Goal: Information Seeking & Learning: Learn about a topic

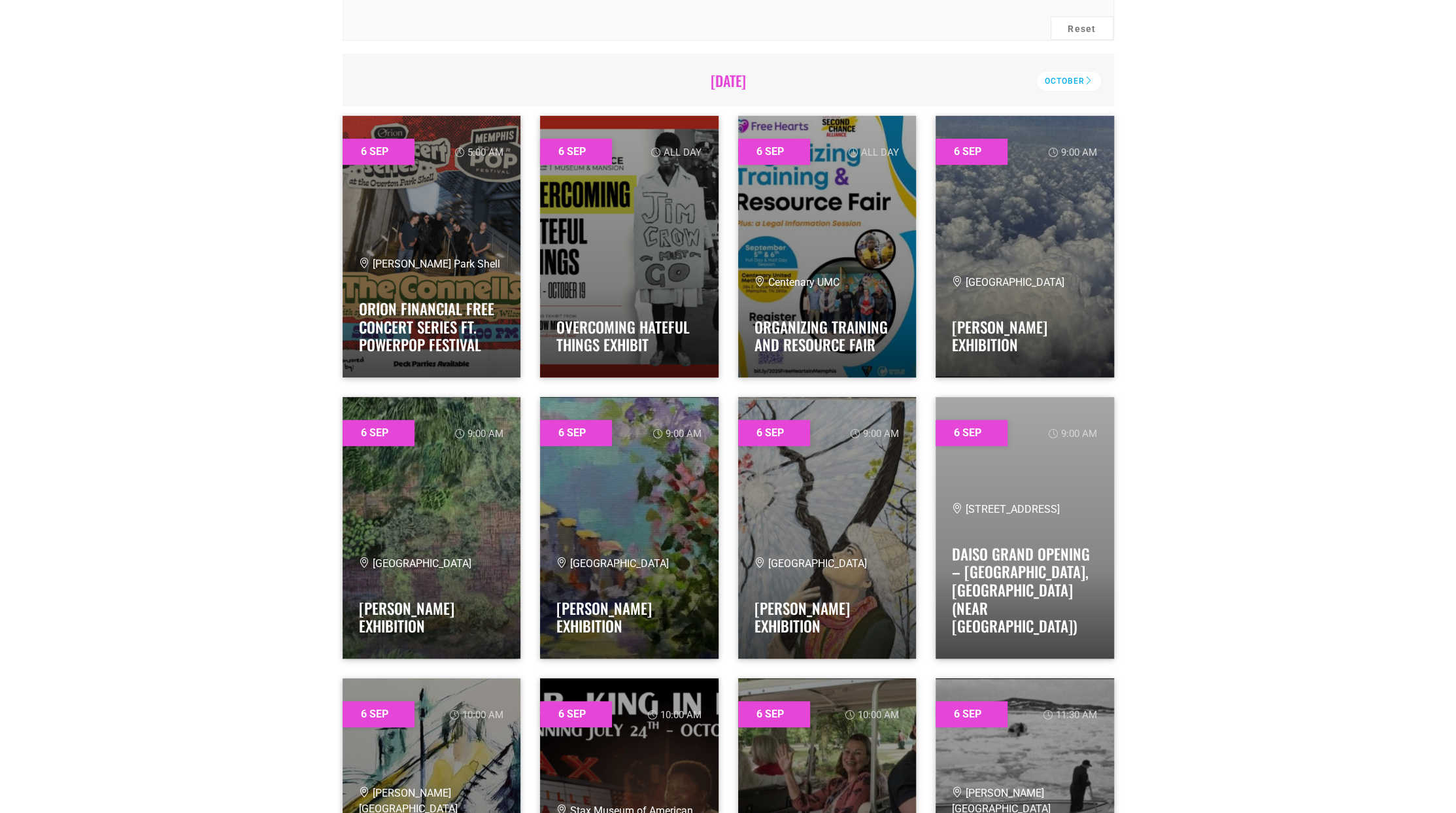
scroll to position [458, 0]
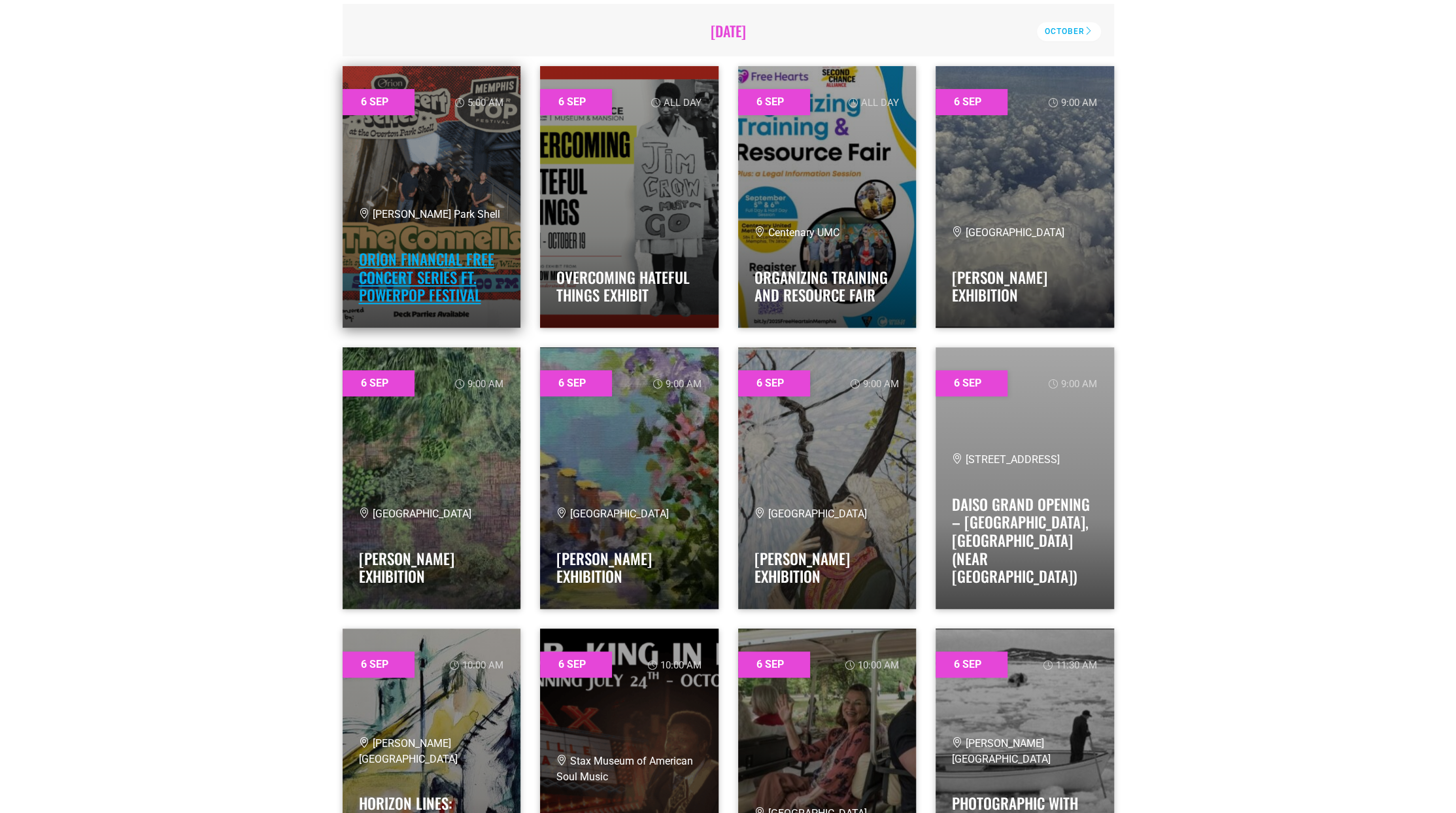
click at [442, 295] on link "Orion Financial Free Concert Series ft. PowerPop Festival" at bounding box center [426, 277] width 135 height 58
click at [391, 257] on link "Orion Financial Free Concert Series ft. PowerPop Festival" at bounding box center [426, 277] width 135 height 58
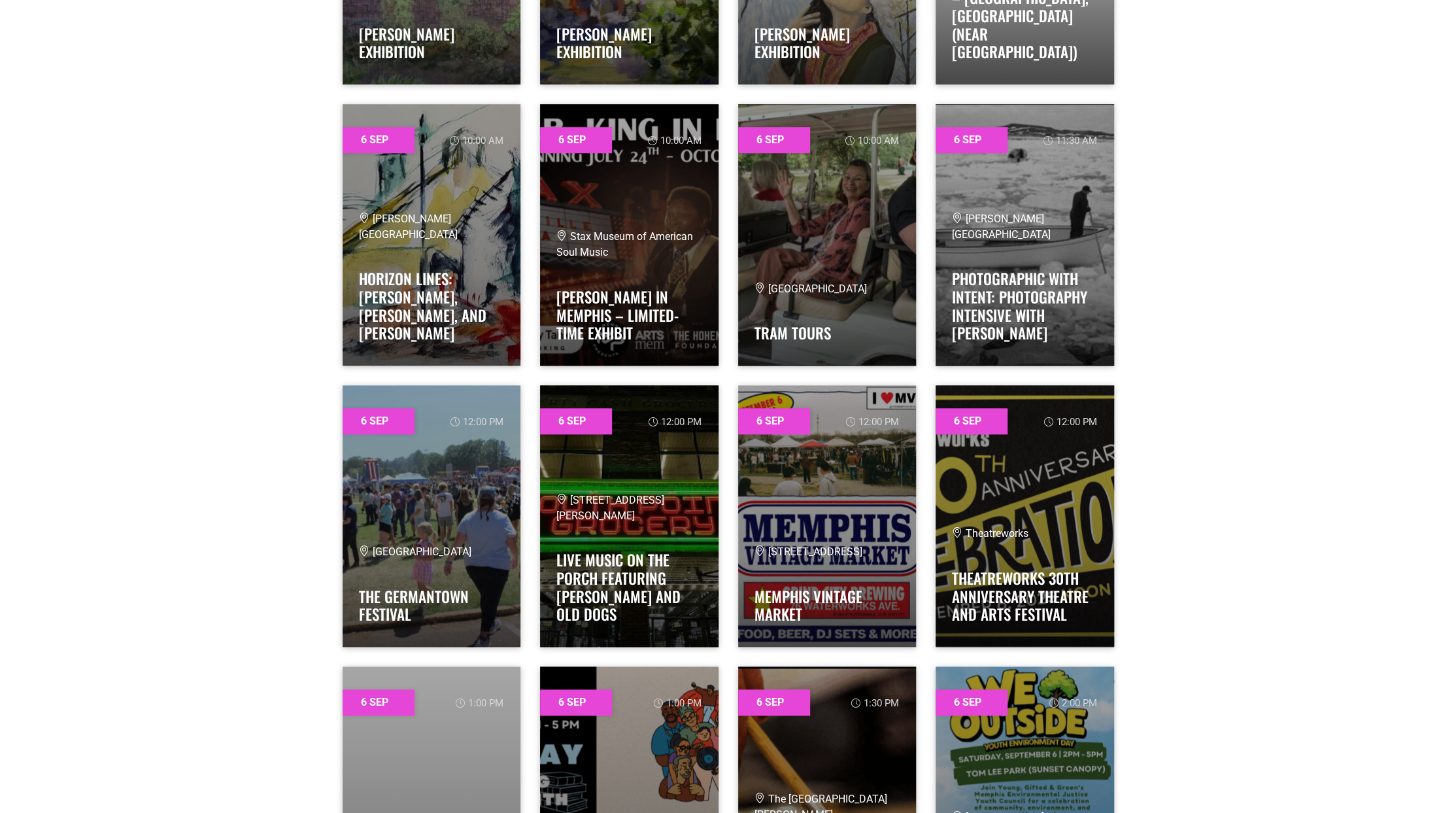
scroll to position [1046, 0]
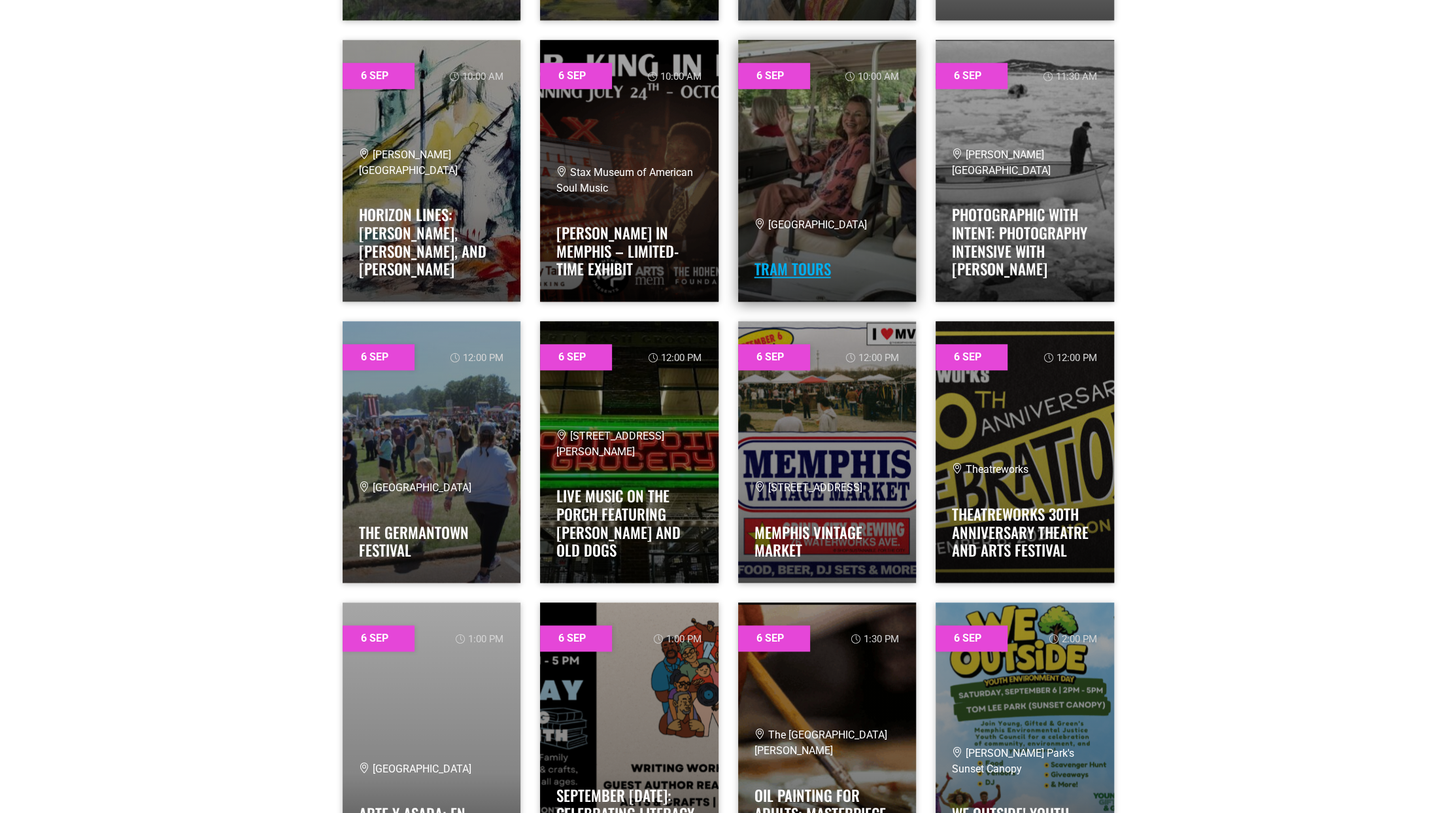
click at [786, 275] on link "Tram Tours" at bounding box center [792, 268] width 76 height 22
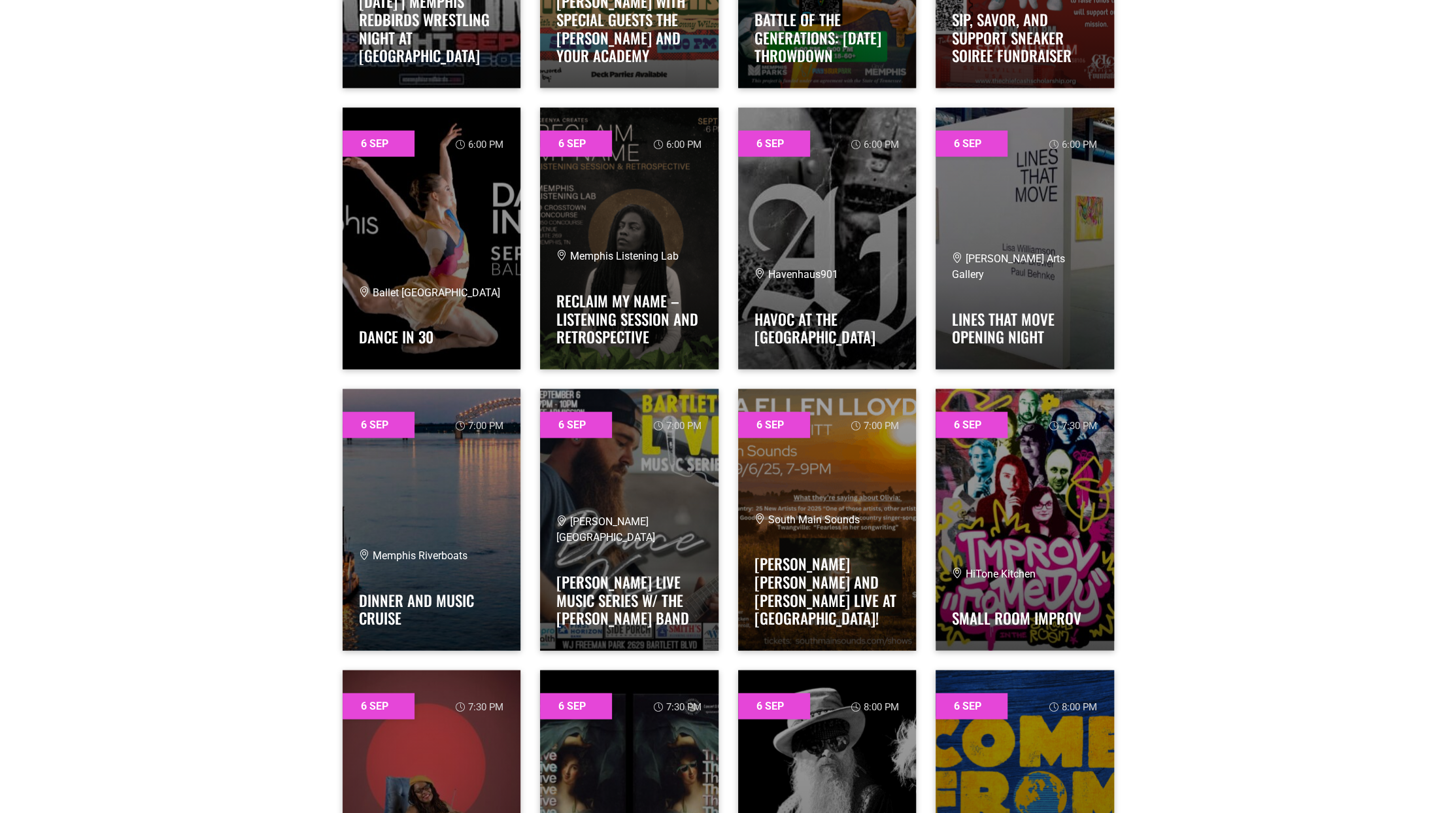
scroll to position [2420, 0]
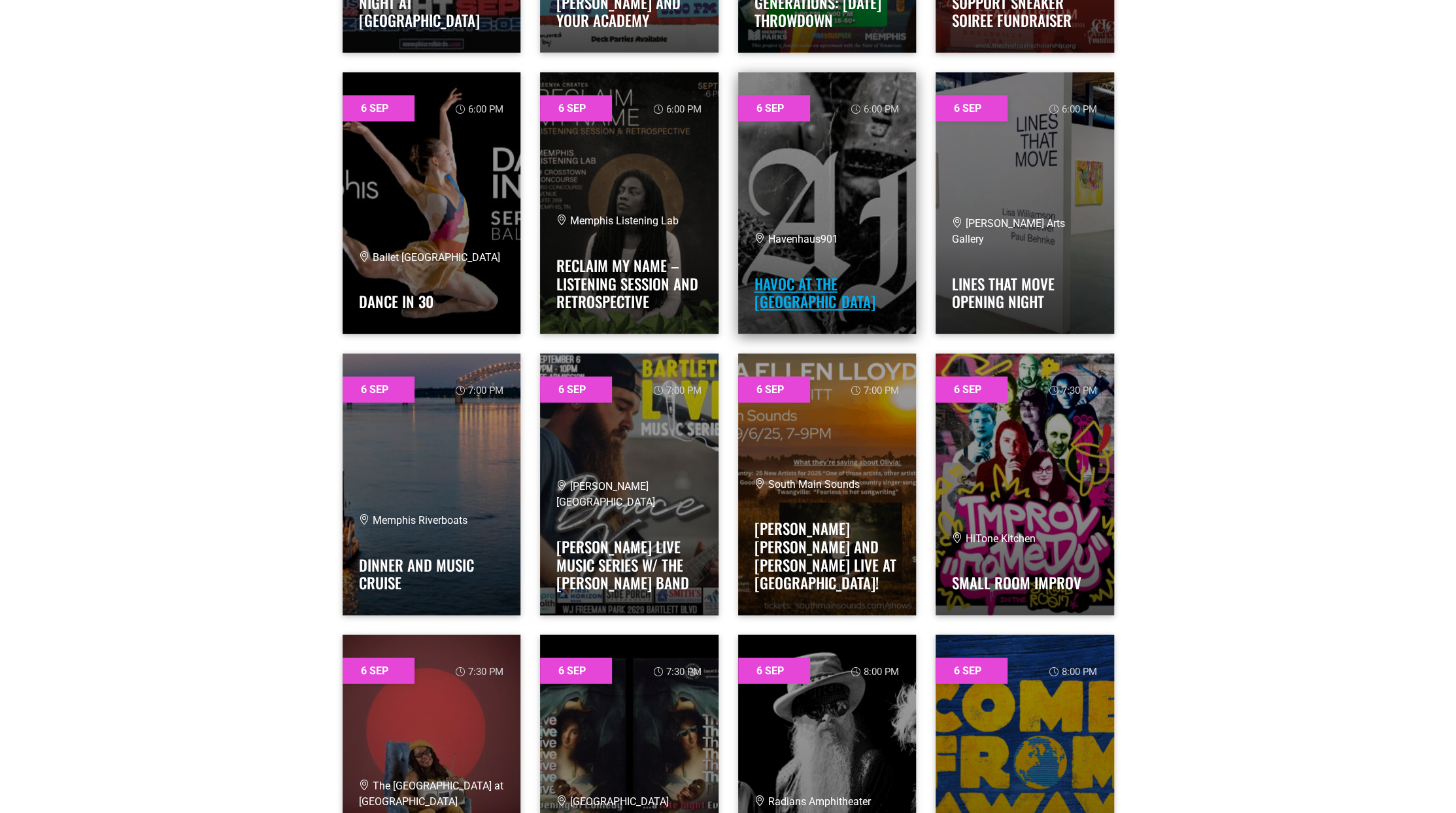
click at [782, 288] on link "Havoc at the [GEOGRAPHIC_DATA]" at bounding box center [815, 292] width 121 height 41
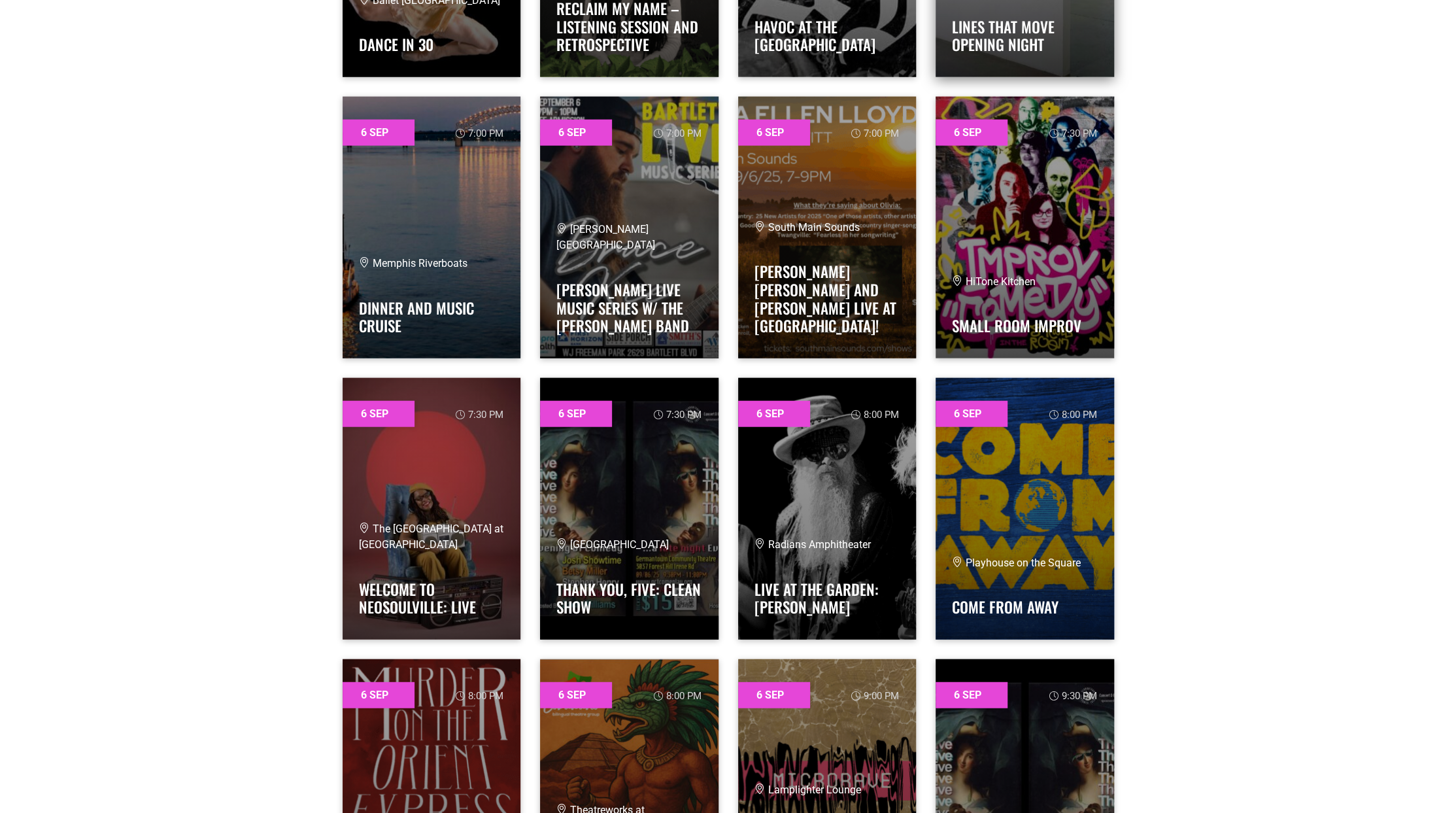
scroll to position [2681, 0]
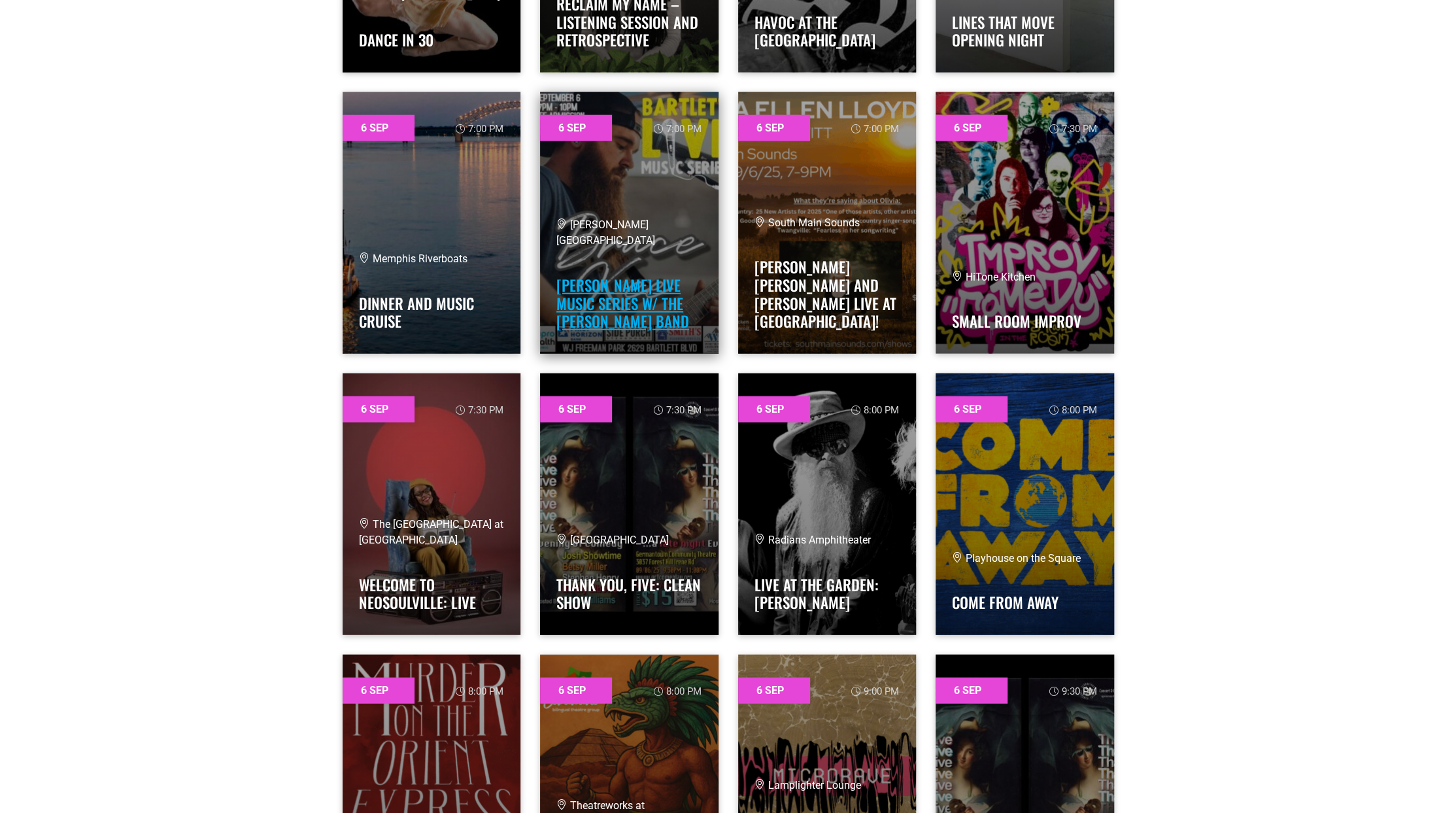
click at [652, 308] on link "Bartlett LIVE Music Series w/ The Bruce Kee Band" at bounding box center [622, 303] width 133 height 58
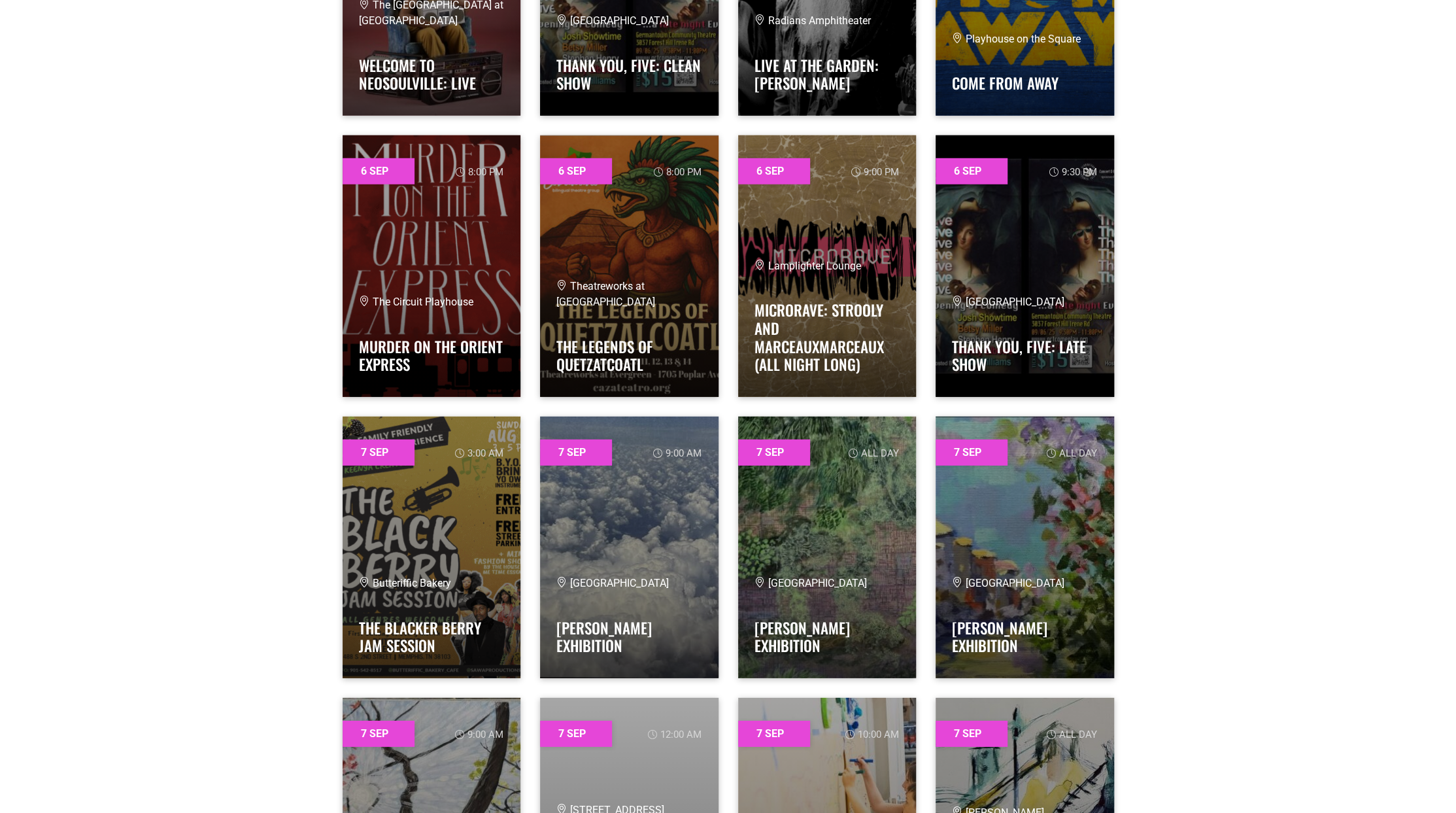
scroll to position [3204, 0]
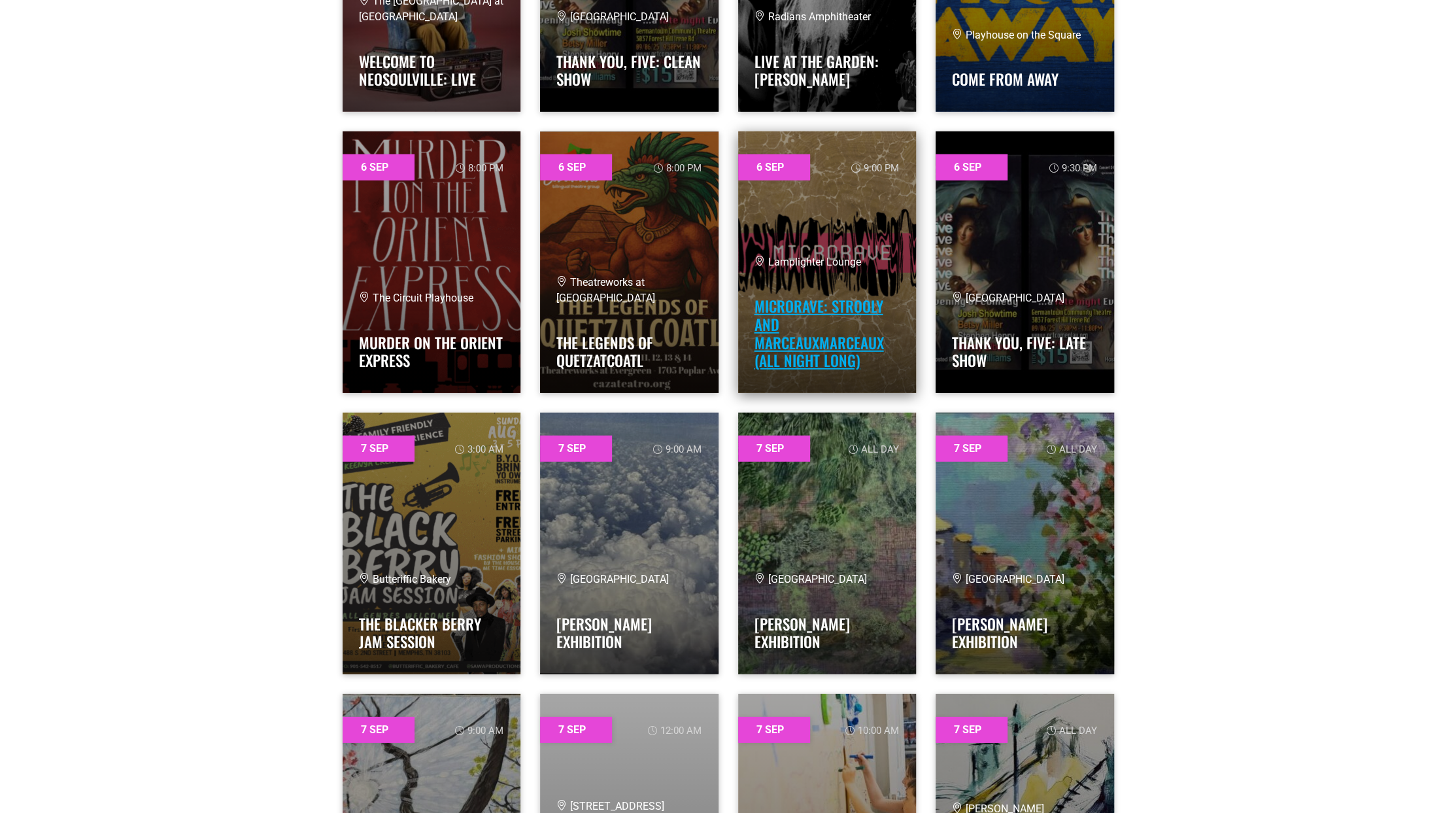
click at [773, 342] on link "MICRORAVE: Strooly and MarceauxMarceaux (All Night Long)" at bounding box center [819, 333] width 130 height 76
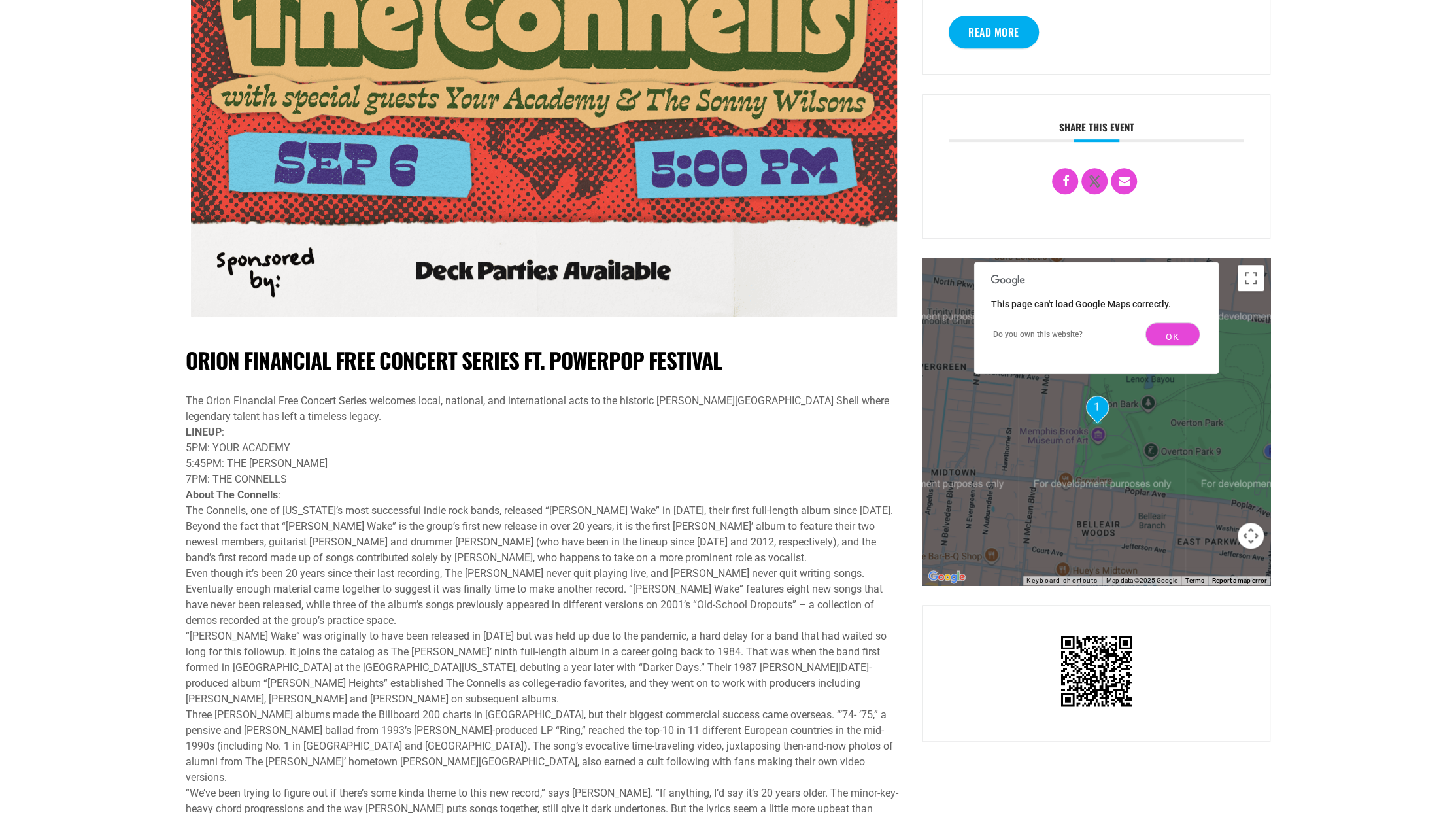
scroll to position [720, 0]
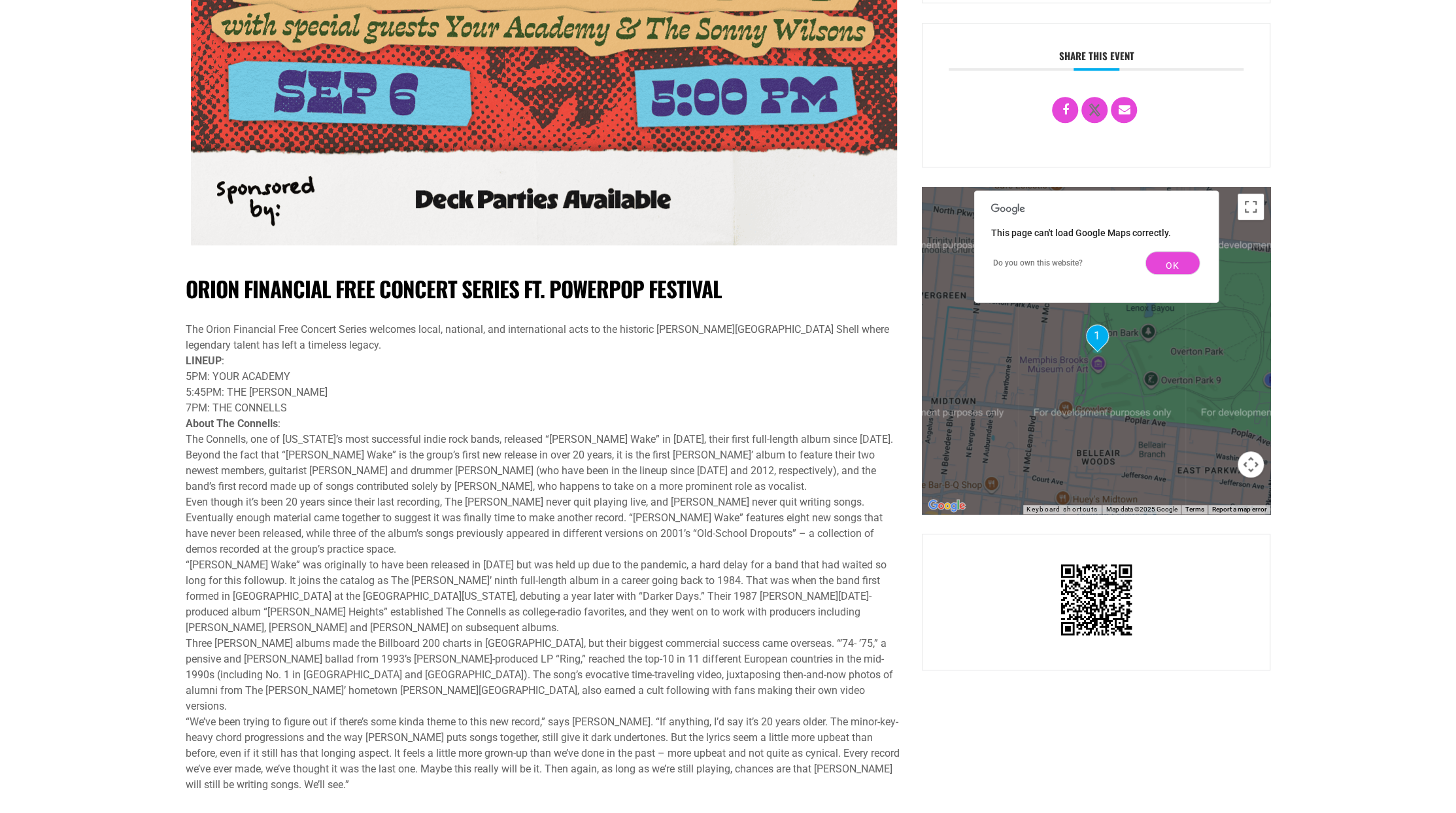
click at [273, 387] on div "5:45PM: THE SONNY WILSONS" at bounding box center [544, 392] width 717 height 16
drag, startPoint x: 273, startPoint y: 387, endPoint x: 287, endPoint y: 387, distance: 14.0
click at [287, 387] on div "5:45PM: THE SONNY WILSONS" at bounding box center [544, 392] width 717 height 16
copy div "SONNY WILSONS"
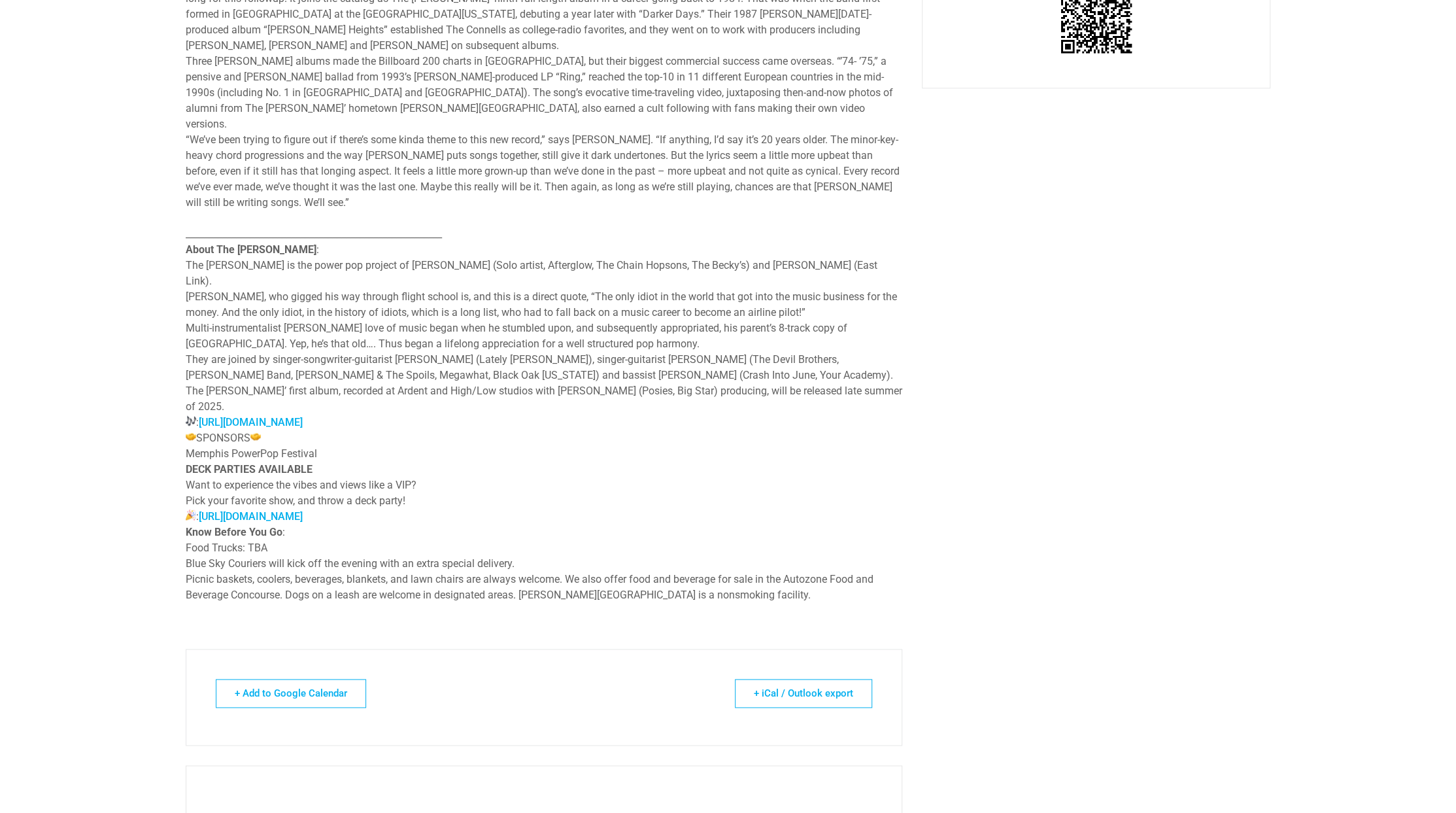
scroll to position [1308, 0]
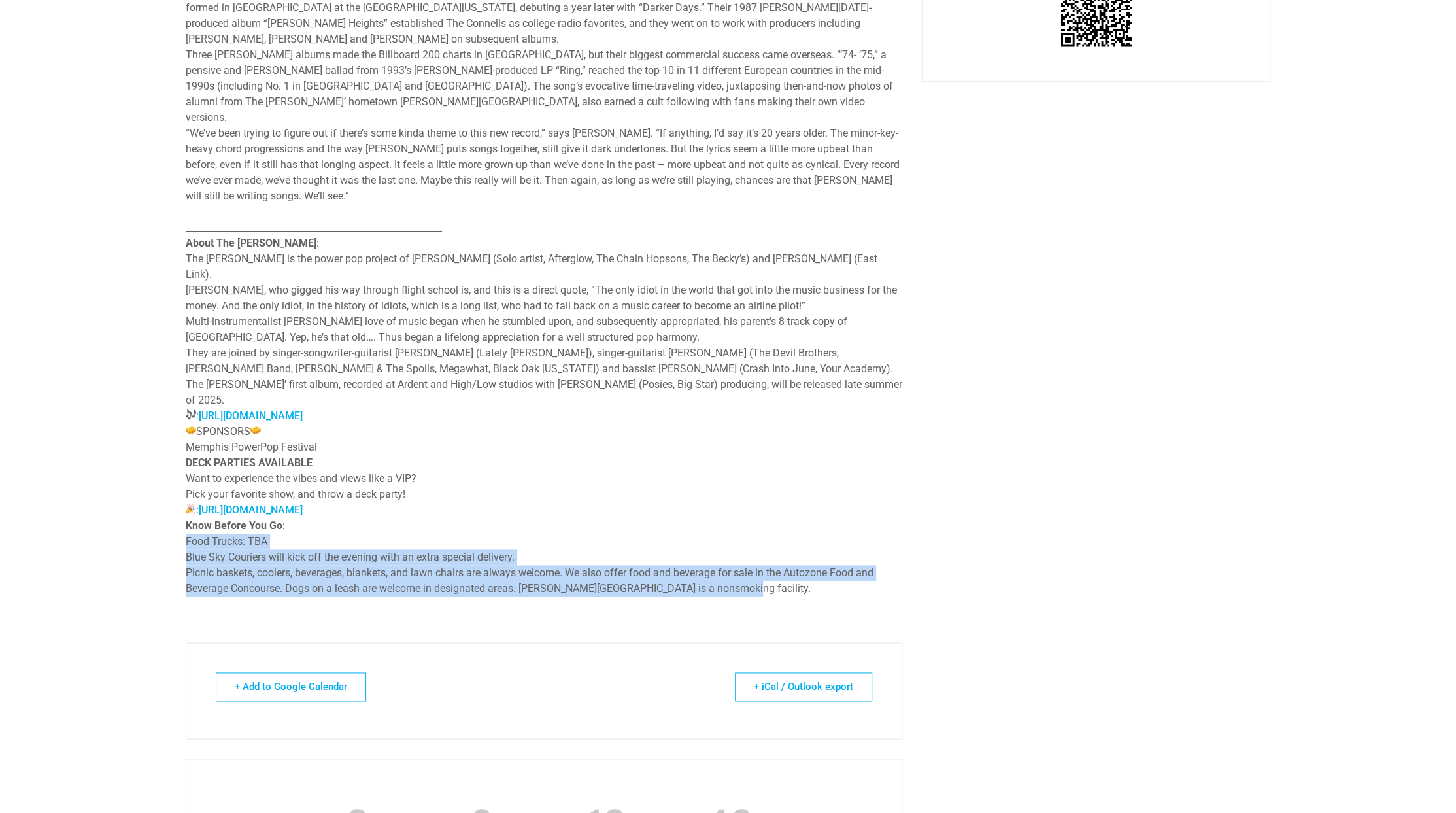
drag, startPoint x: 743, startPoint y: 525, endPoint x: 533, endPoint y: 466, distance: 218.1
click at [533, 466] on div "The Orion Financial Free Concert Series welcomes local, national, and internati…" at bounding box center [544, 165] width 717 height 863
click at [287, 673] on link "+ Add to Google Calendar" at bounding box center [291, 687] width 150 height 29
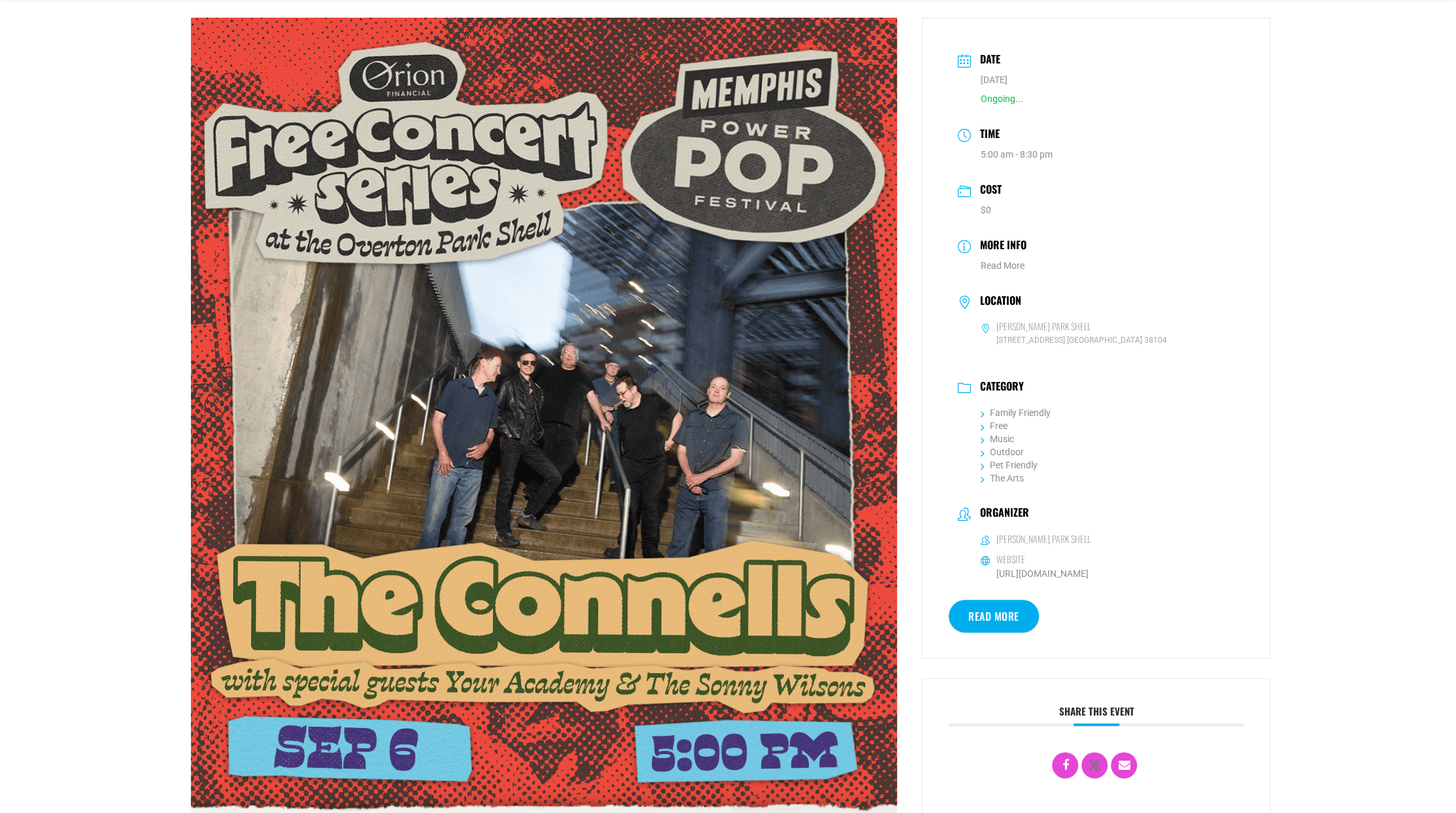
scroll to position [327, 0]
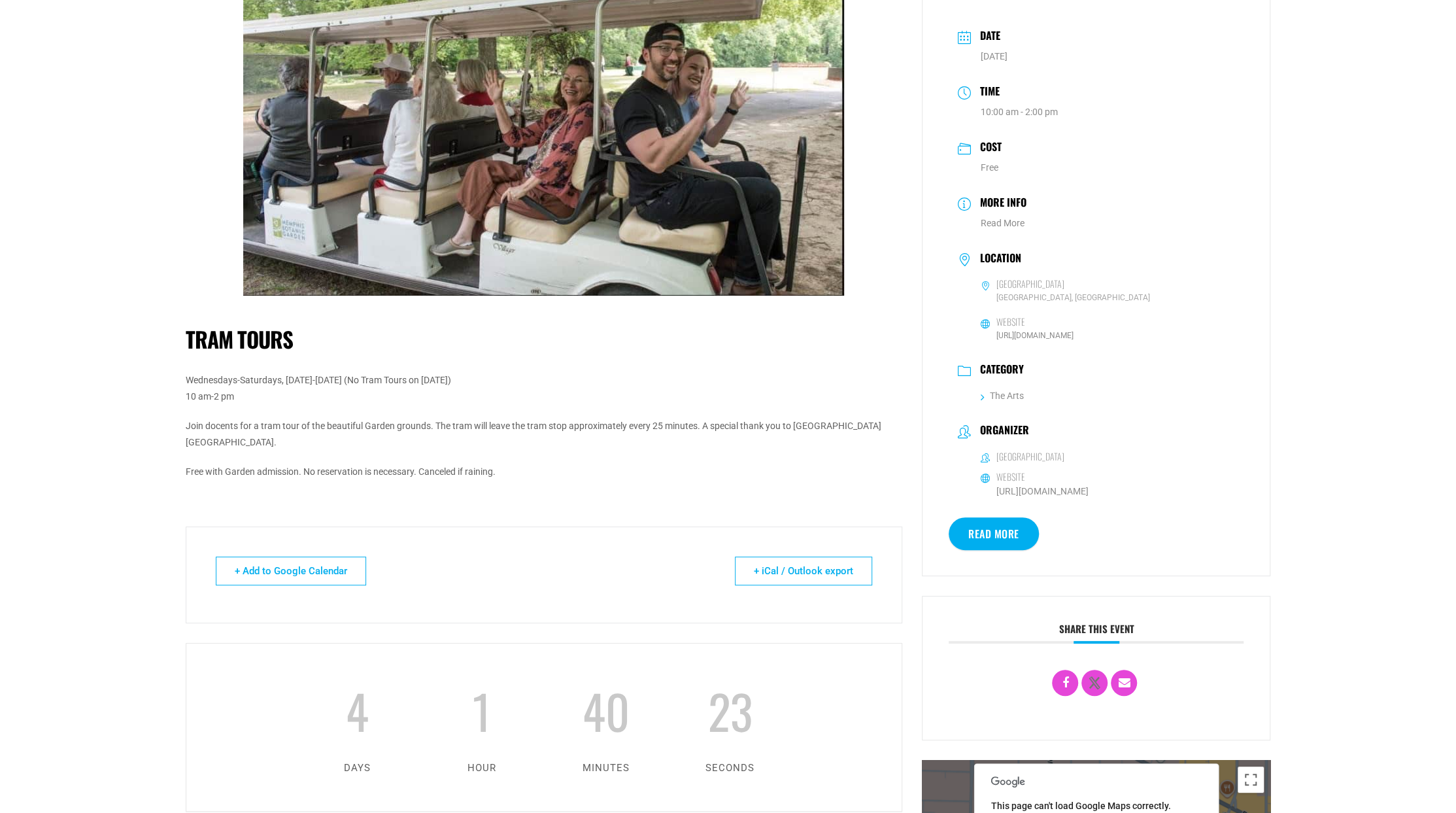
scroll to position [66, 0]
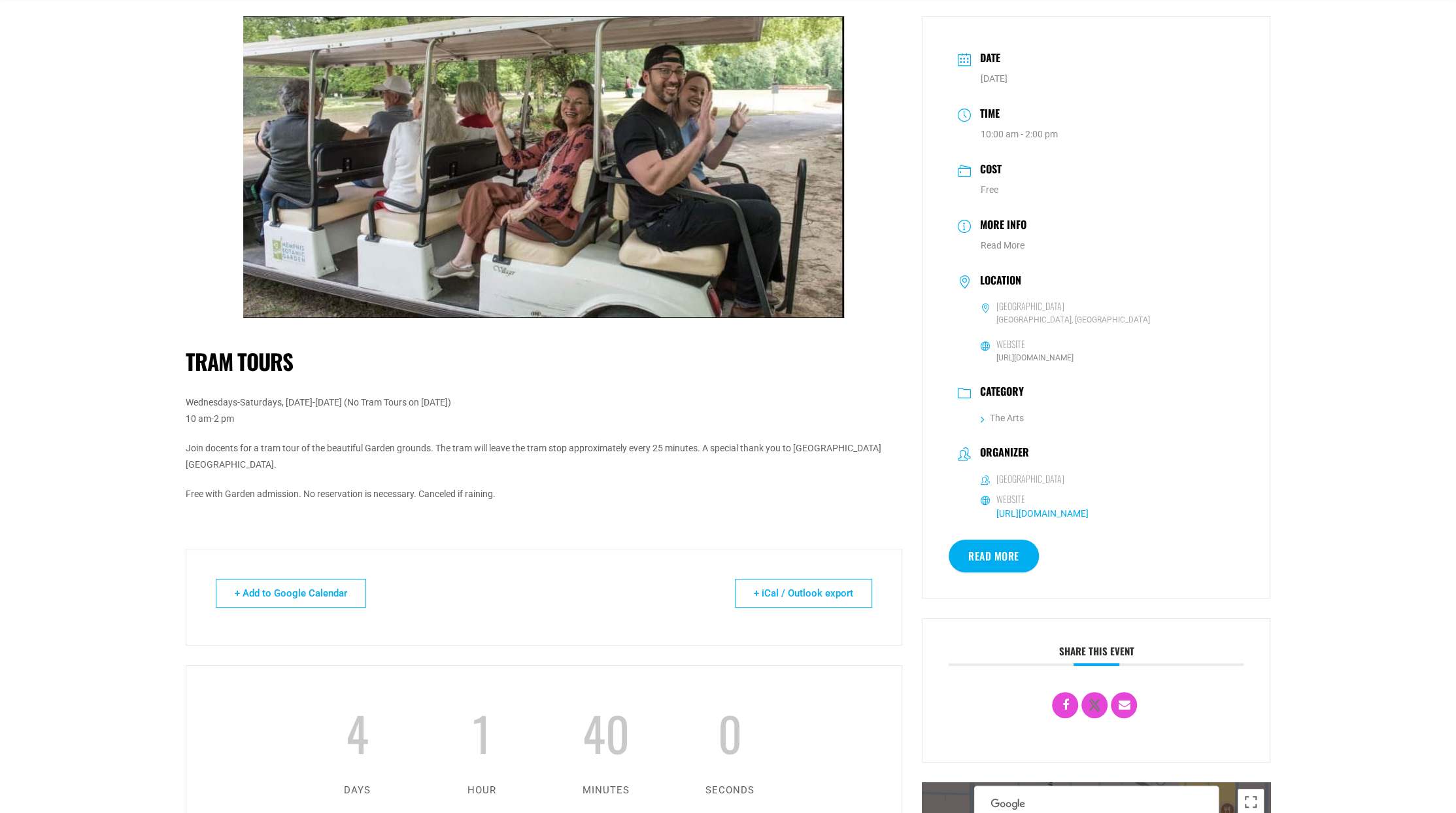
click at [1057, 515] on link "https://membg.org/" at bounding box center [1042, 513] width 92 height 11
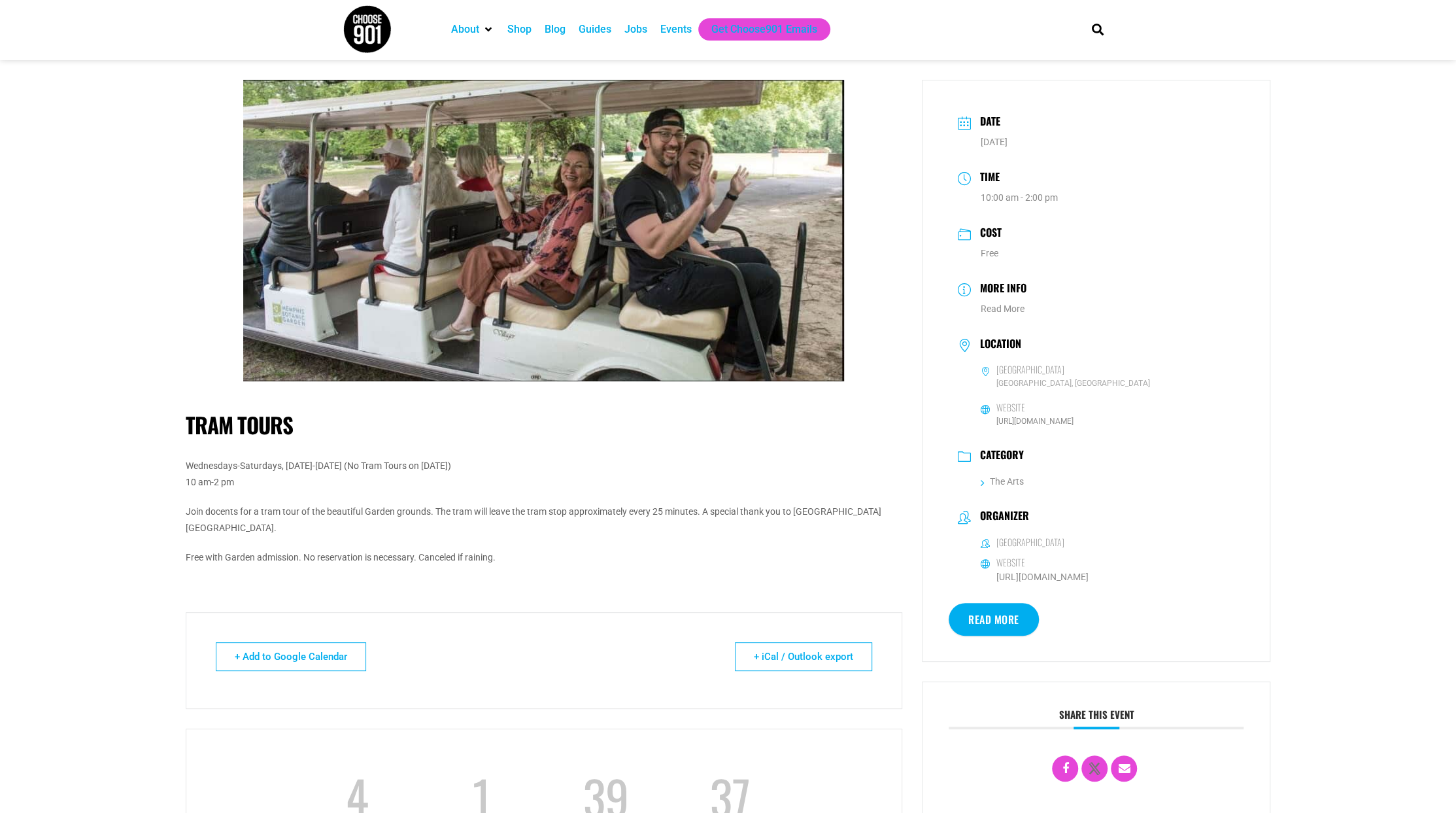
scroll to position [0, 0]
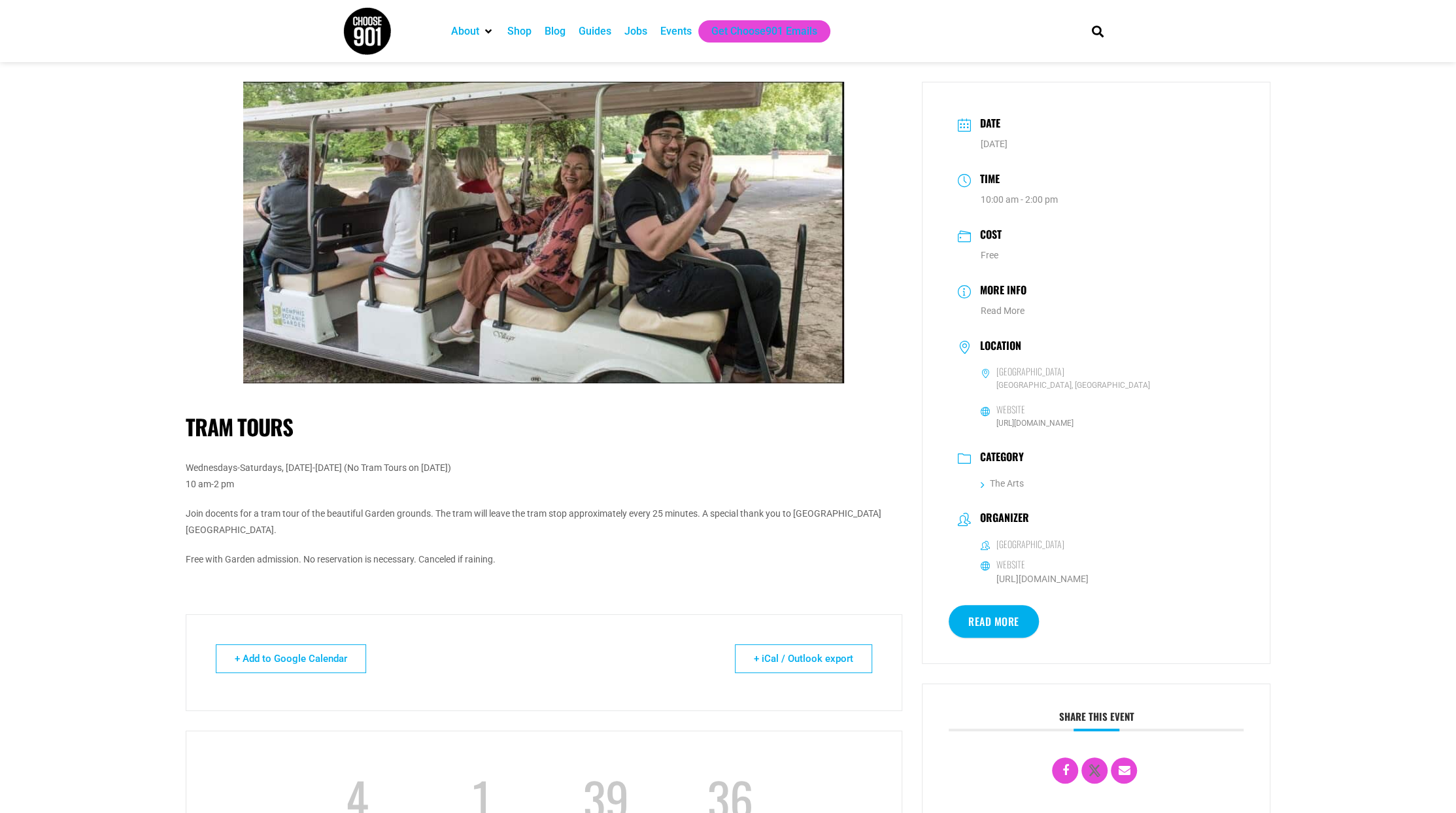
click at [1017, 628] on link "Read More" at bounding box center [994, 621] width 91 height 33
